Goal: Find contact information: Find contact information

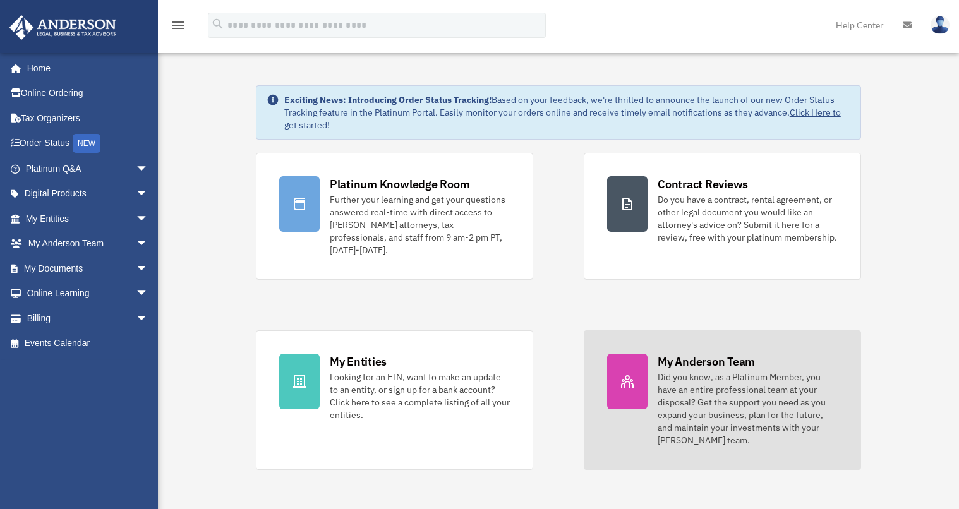
click at [731, 415] on div "Did you know, as a Platinum Member, you have an entire professional team at you…" at bounding box center [748, 409] width 180 height 76
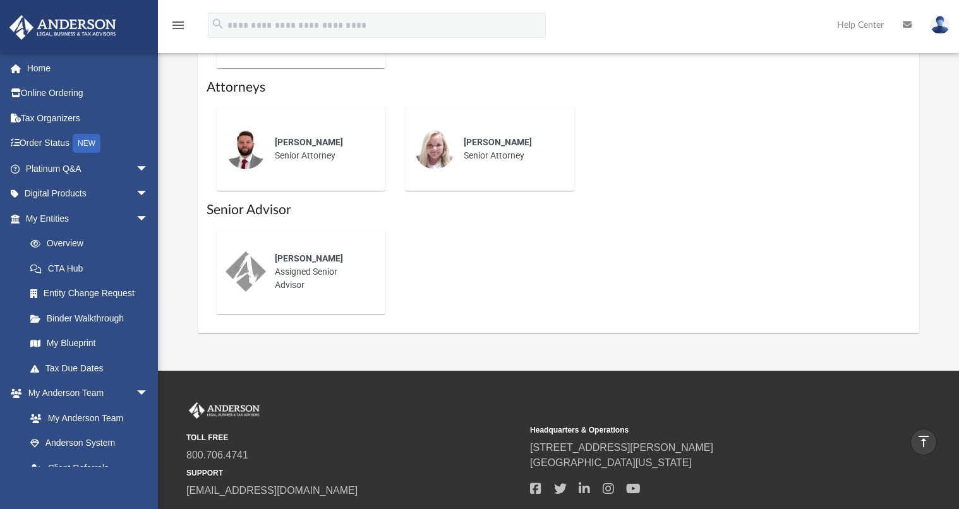
scroll to position [506, 0]
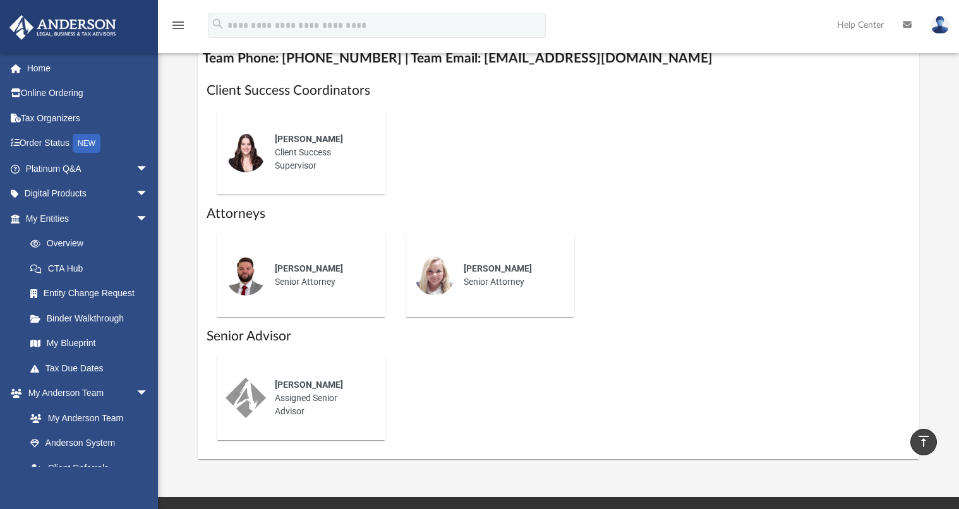
click at [273, 279] on div "[PERSON_NAME] Senior Attorney" at bounding box center [321, 275] width 111 height 44
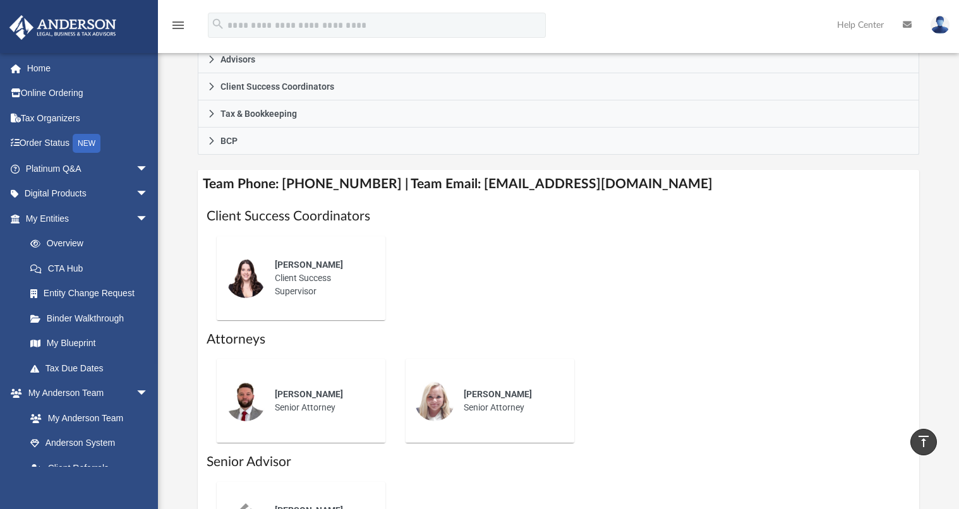
scroll to position [379, 0]
drag, startPoint x: 457, startPoint y: 184, endPoint x: 650, endPoint y: 188, distance: 193.5
click at [650, 188] on h4 "Team Phone: [PHONE_NUMBER] | Team Email: [EMAIL_ADDRESS][DOMAIN_NAME]" at bounding box center [558, 185] width 721 height 28
copy h4 "[EMAIL_ADDRESS][DOMAIN_NAME]"
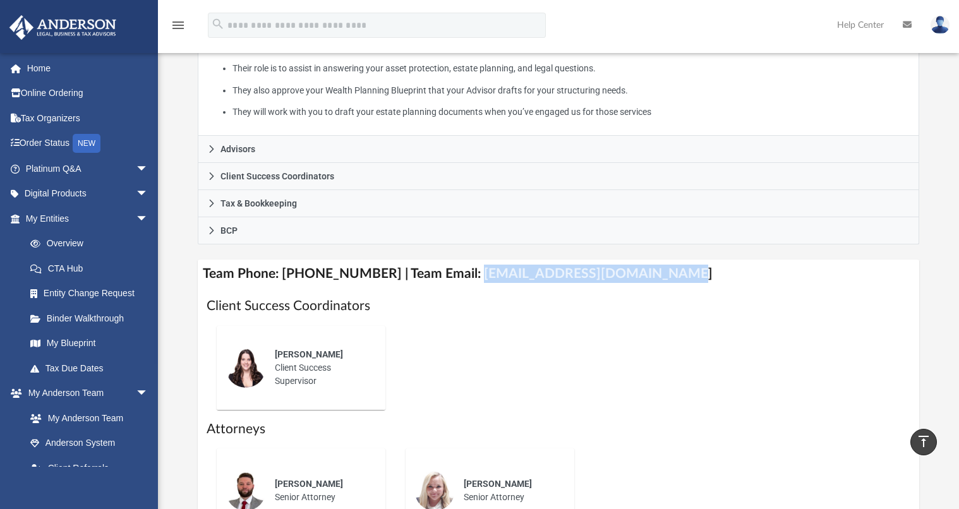
scroll to position [253, 0]
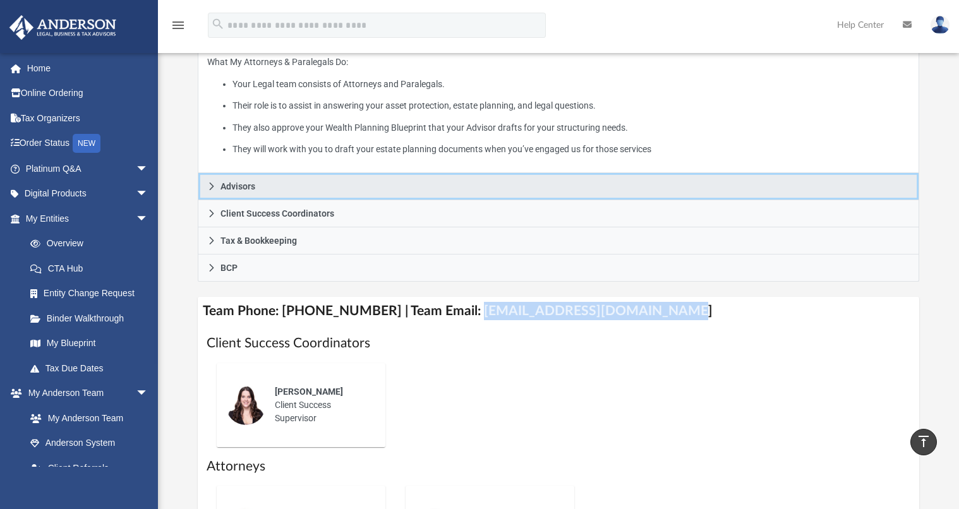
click at [209, 189] on icon at bounding box center [211, 186] width 9 height 9
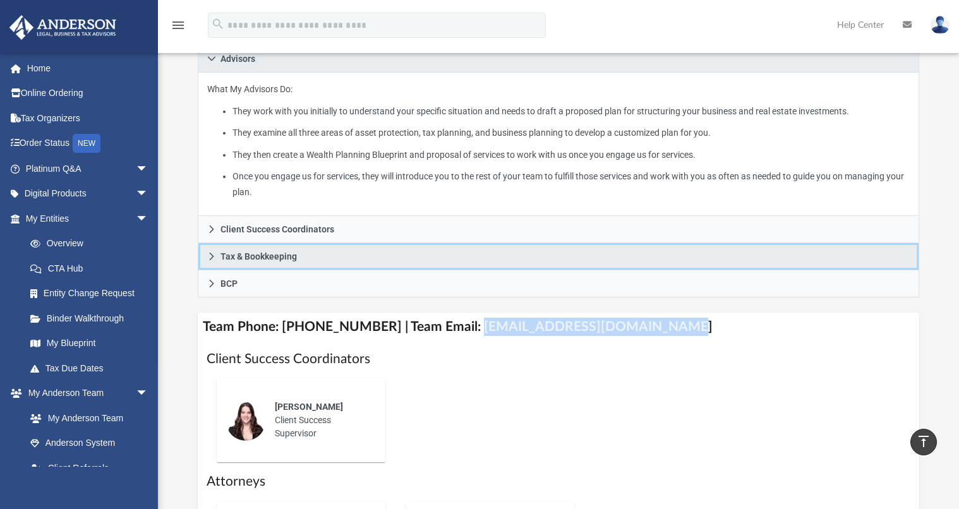
click at [206, 253] on link "Tax & Bookkeeping" at bounding box center [558, 256] width 721 height 27
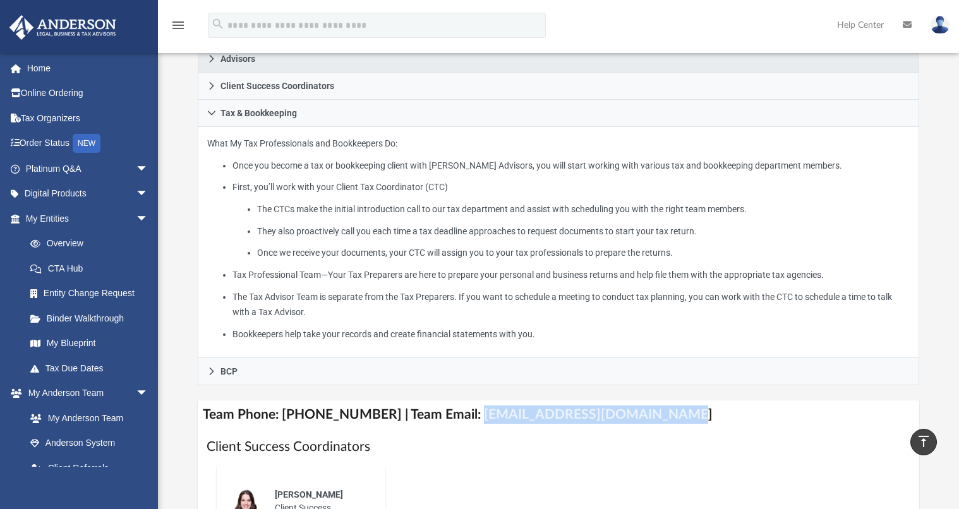
copy h4 "[EMAIL_ADDRESS][DOMAIN_NAME]"
